Goal: Task Accomplishment & Management: Manage account settings

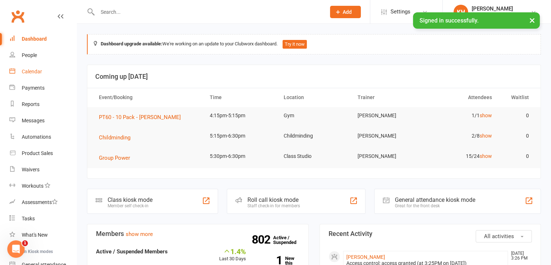
click at [24, 72] on div "Calendar" at bounding box center [32, 72] width 20 height 6
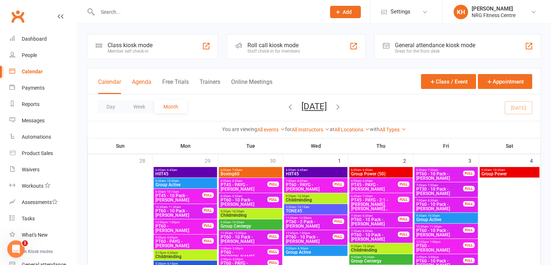
click at [140, 83] on button "Agenda" at bounding box center [142, 86] width 20 height 16
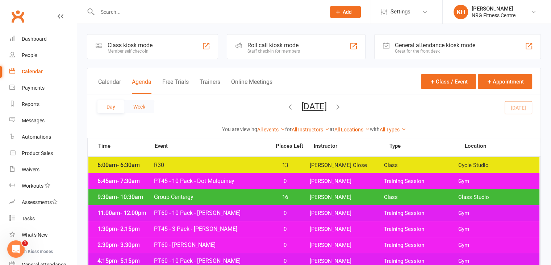
click at [130, 110] on button "Week" at bounding box center [139, 106] width 30 height 13
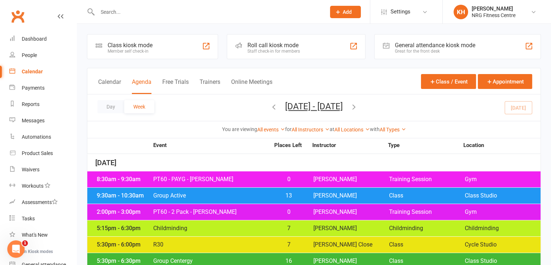
click at [114, 84] on button "Calendar" at bounding box center [109, 86] width 23 height 16
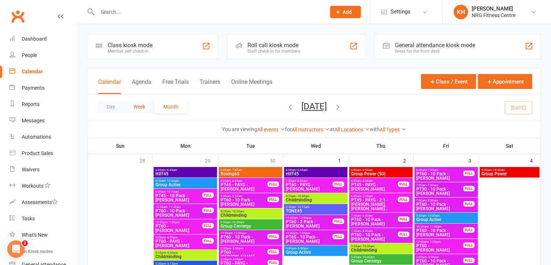
click at [134, 107] on button "Week" at bounding box center [139, 106] width 30 height 13
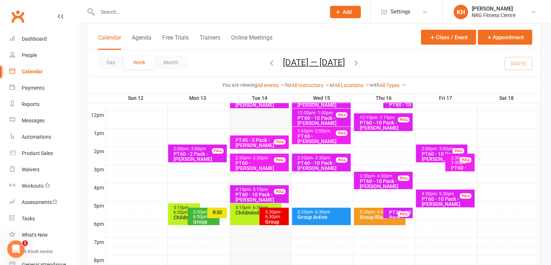
scroll to position [325, 0]
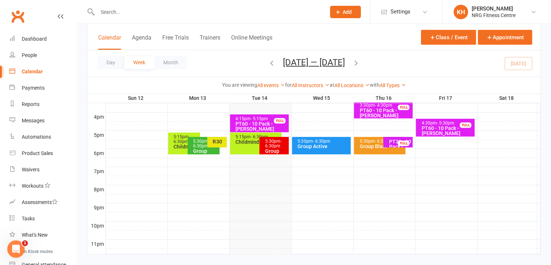
click at [244, 149] on div "5:15pm - 6:30pm Childminding" at bounding box center [255, 143] width 51 height 22
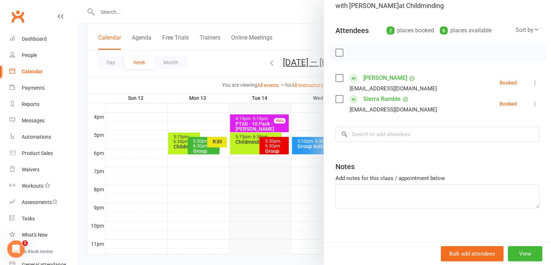
scroll to position [65, 0]
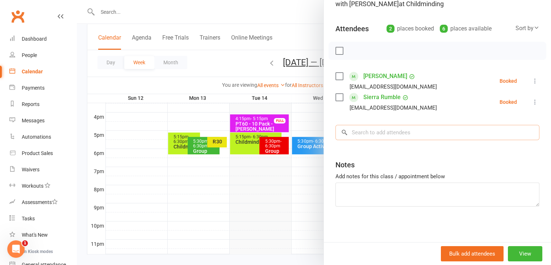
click at [364, 133] on input "search" at bounding box center [438, 132] width 204 height 15
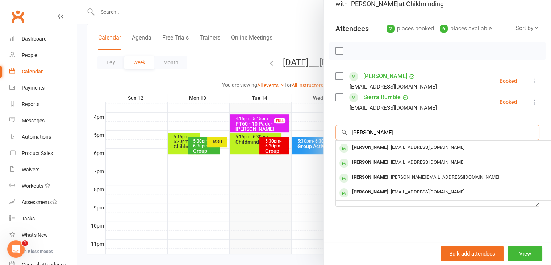
type input "[PERSON_NAME]"
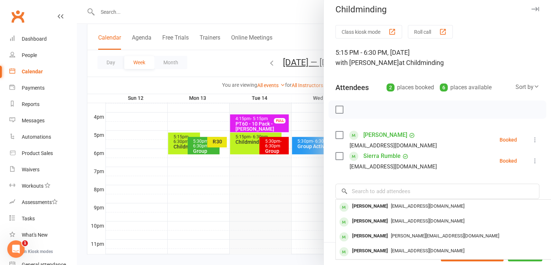
scroll to position [0, 0]
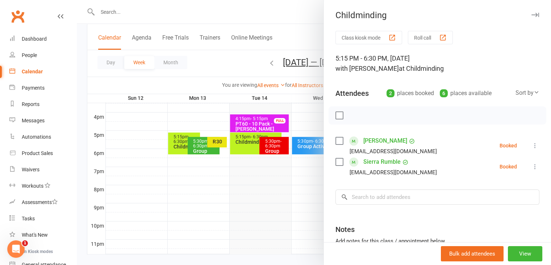
click at [532, 15] on icon "button" at bounding box center [536, 15] width 8 height 4
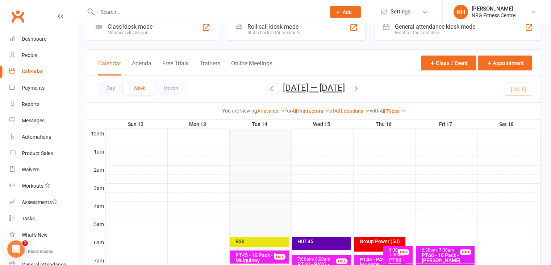
scroll to position [9, 0]
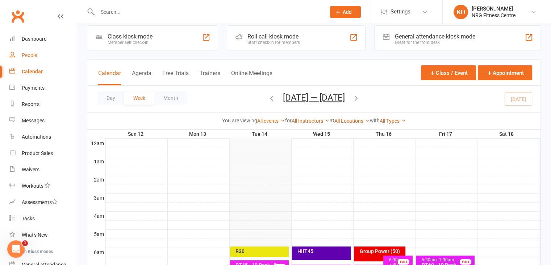
click at [32, 55] on div "People" at bounding box center [29, 55] width 15 height 6
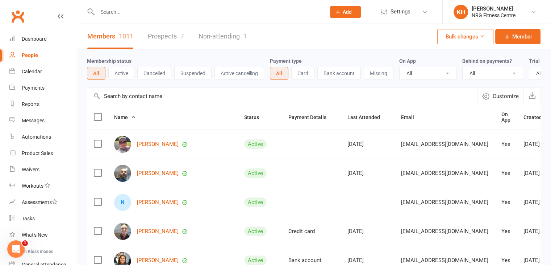
click at [134, 12] on input "text" at bounding box center [207, 12] width 225 height 10
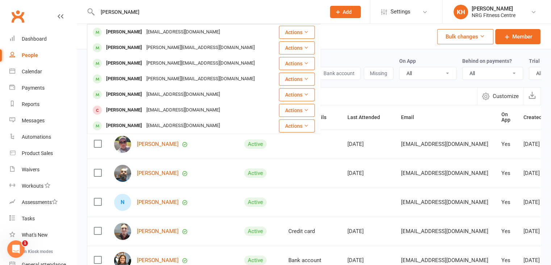
type input "[PERSON_NAME]"
click at [278, 12] on input "[PERSON_NAME]" at bounding box center [207, 12] width 225 height 10
click at [339, 33] on div "Members 1011 Prospects 7 Non-attending 1 Bulk changes Member" at bounding box center [314, 36] width 474 height 25
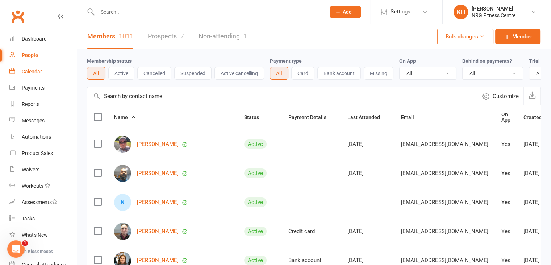
click at [33, 71] on div "Calendar" at bounding box center [32, 72] width 20 height 6
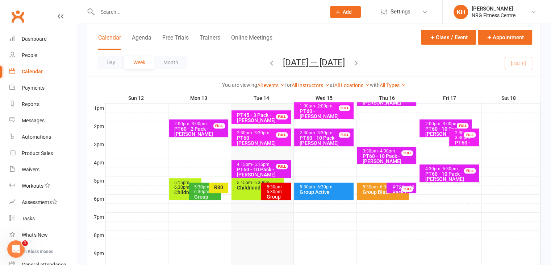
scroll to position [281, 0]
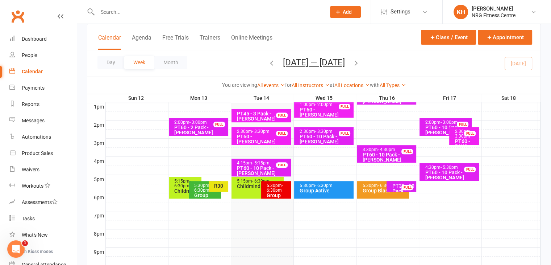
click at [278, 189] on span "- 6:30pm" at bounding box center [275, 188] width 16 height 10
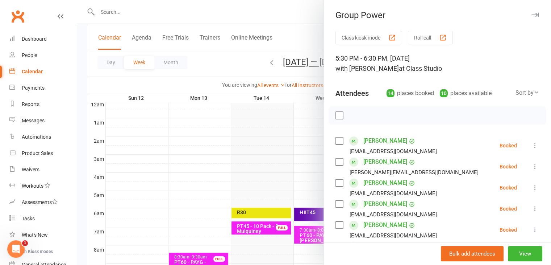
scroll to position [0, 0]
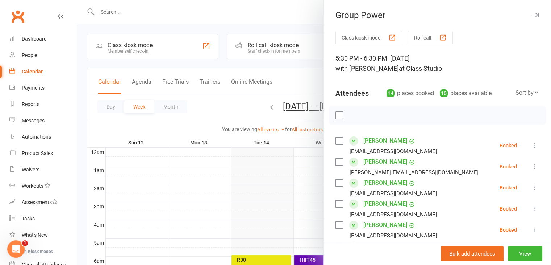
click at [531, 12] on button "button" at bounding box center [535, 15] width 9 height 9
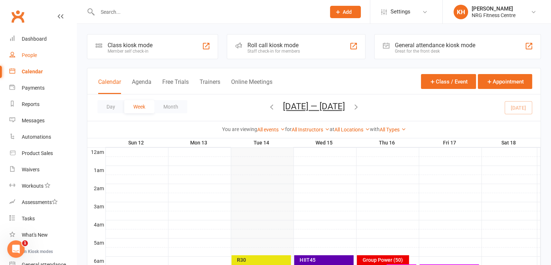
click at [31, 59] on link "People" at bounding box center [42, 55] width 67 height 16
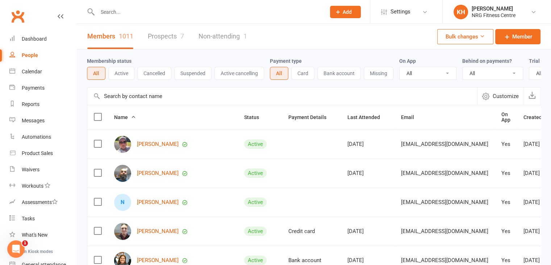
click at [121, 13] on input "text" at bounding box center [207, 12] width 225 height 10
type input "bloor"
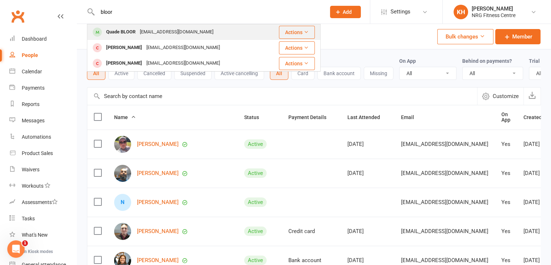
click at [123, 35] on div "Quade BLOOR" at bounding box center [121, 32] width 34 height 11
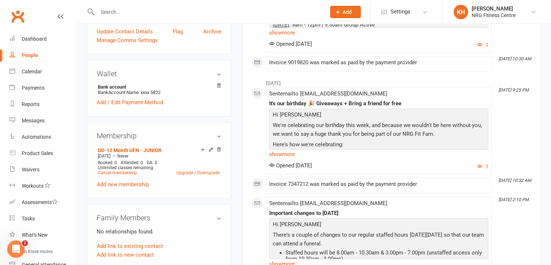
scroll to position [188, 0]
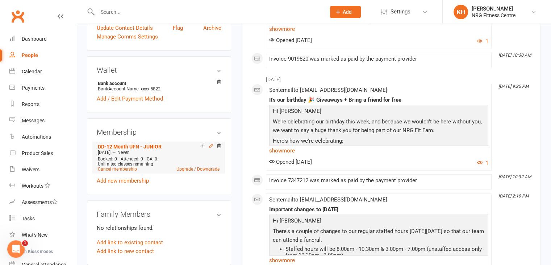
click at [210, 145] on icon at bounding box center [210, 145] width 5 height 5
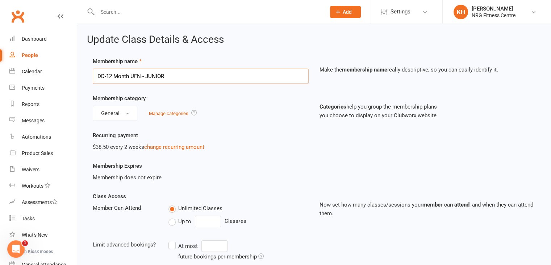
click at [212, 74] on input "DD-12 Month UFN - JUNIOR" at bounding box center [201, 76] width 216 height 15
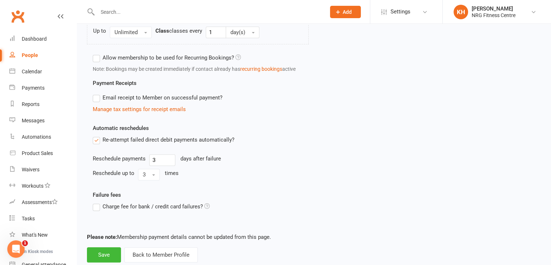
scroll to position [380, 0]
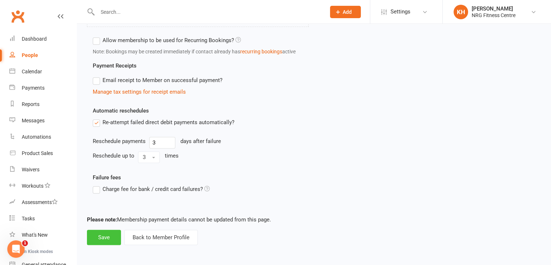
type input "DD-12 Month UFN"
click at [103, 237] on button "Save" at bounding box center [104, 236] width 34 height 15
